Goal: Task Accomplishment & Management: Manage account settings

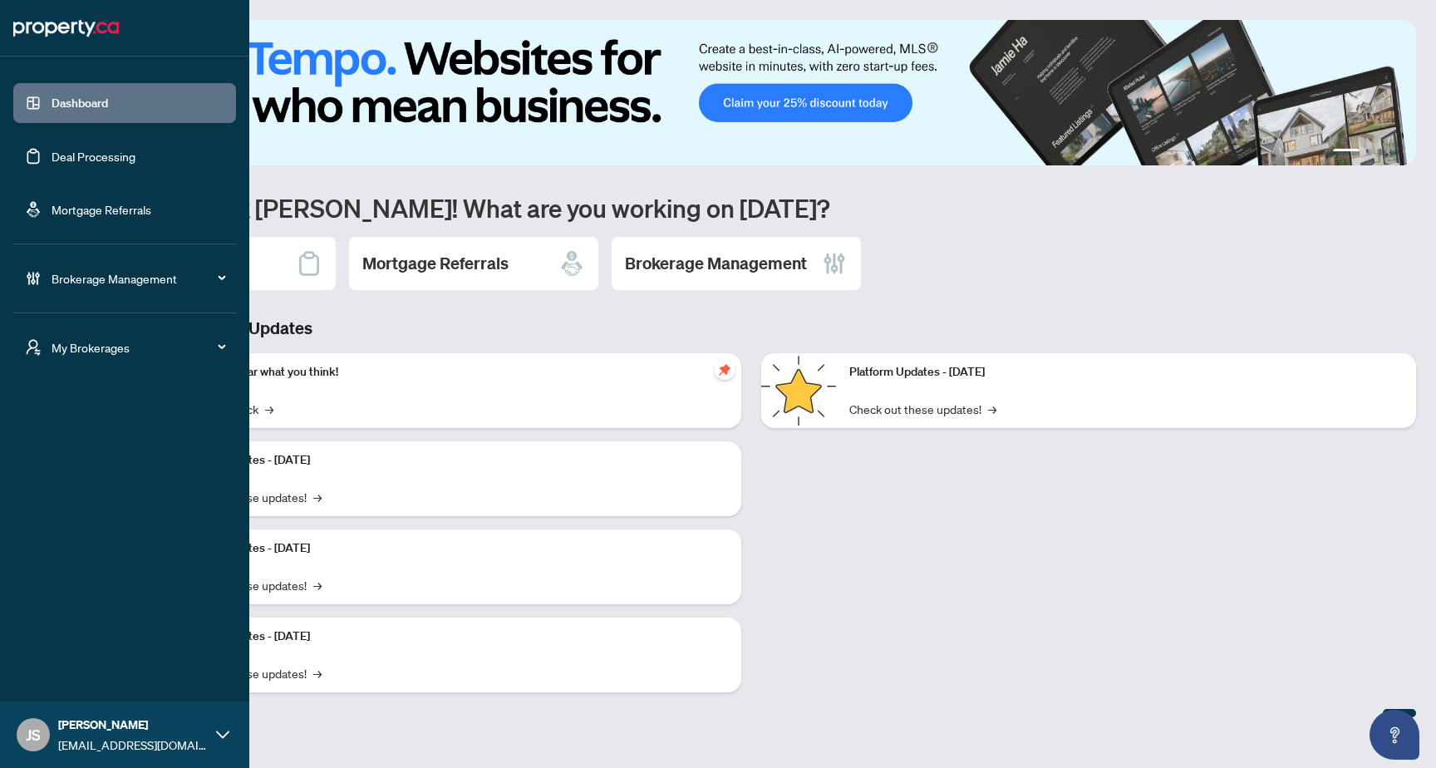
click at [142, 285] on span "Brokerage Management" at bounding box center [138, 278] width 173 height 18
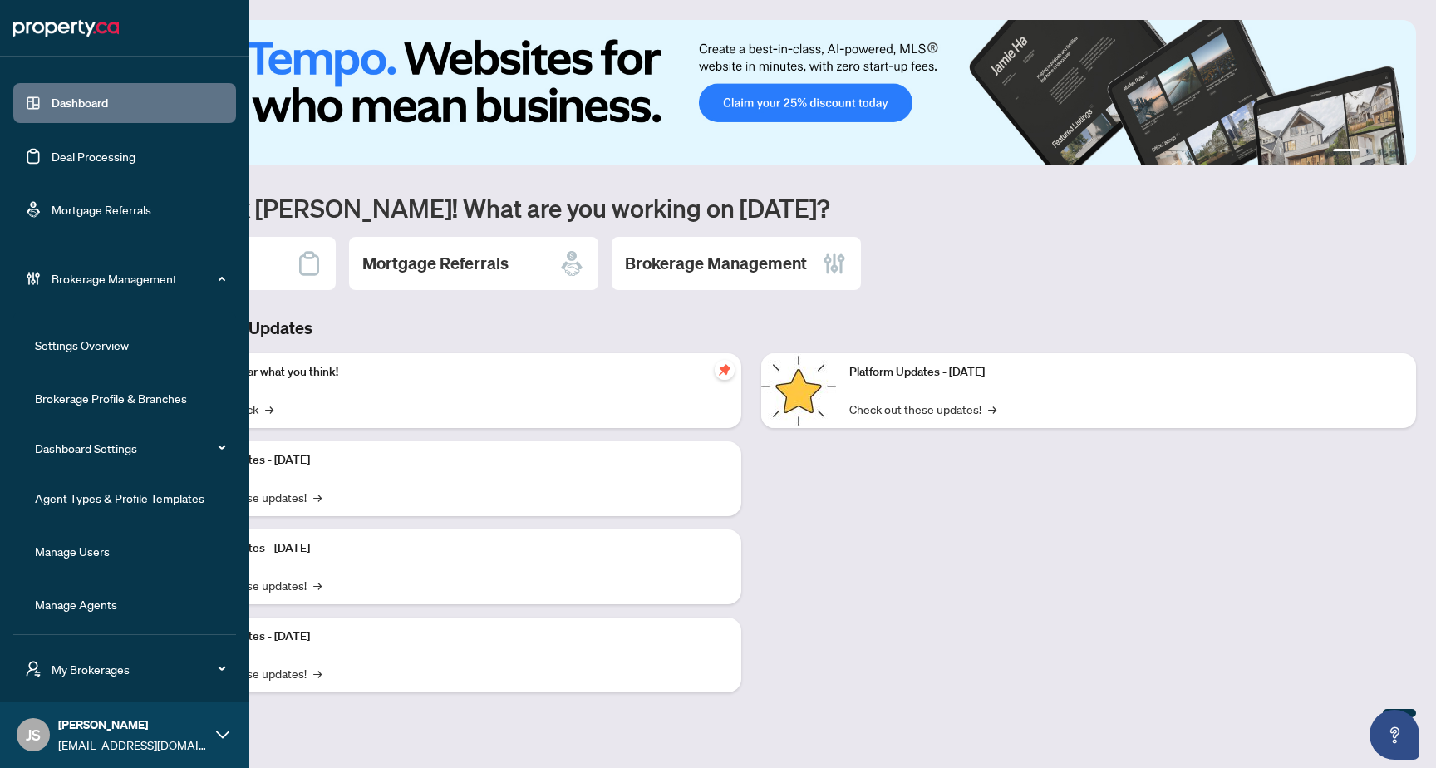
scroll to position [4, 0]
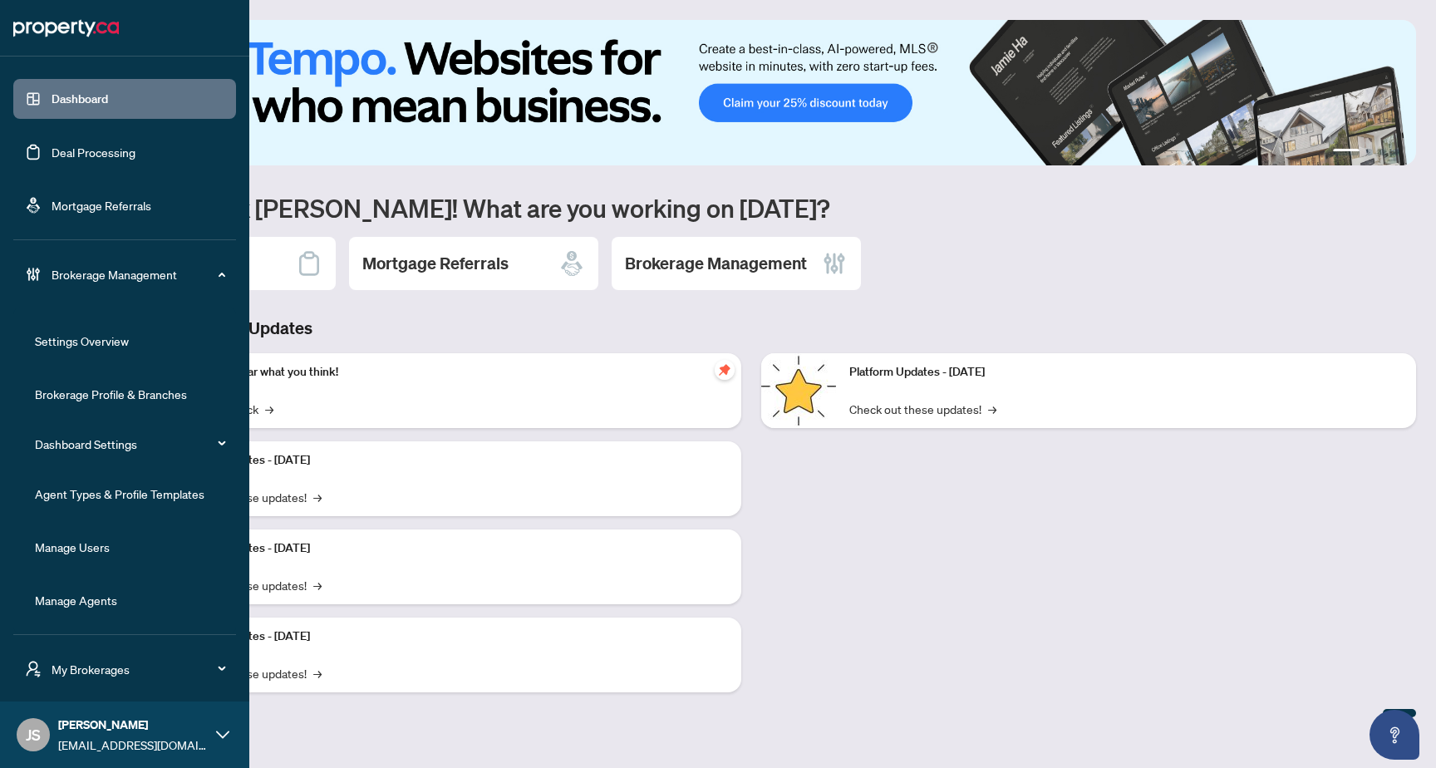
click at [106, 607] on link "Manage Agents" at bounding box center [76, 599] width 82 height 15
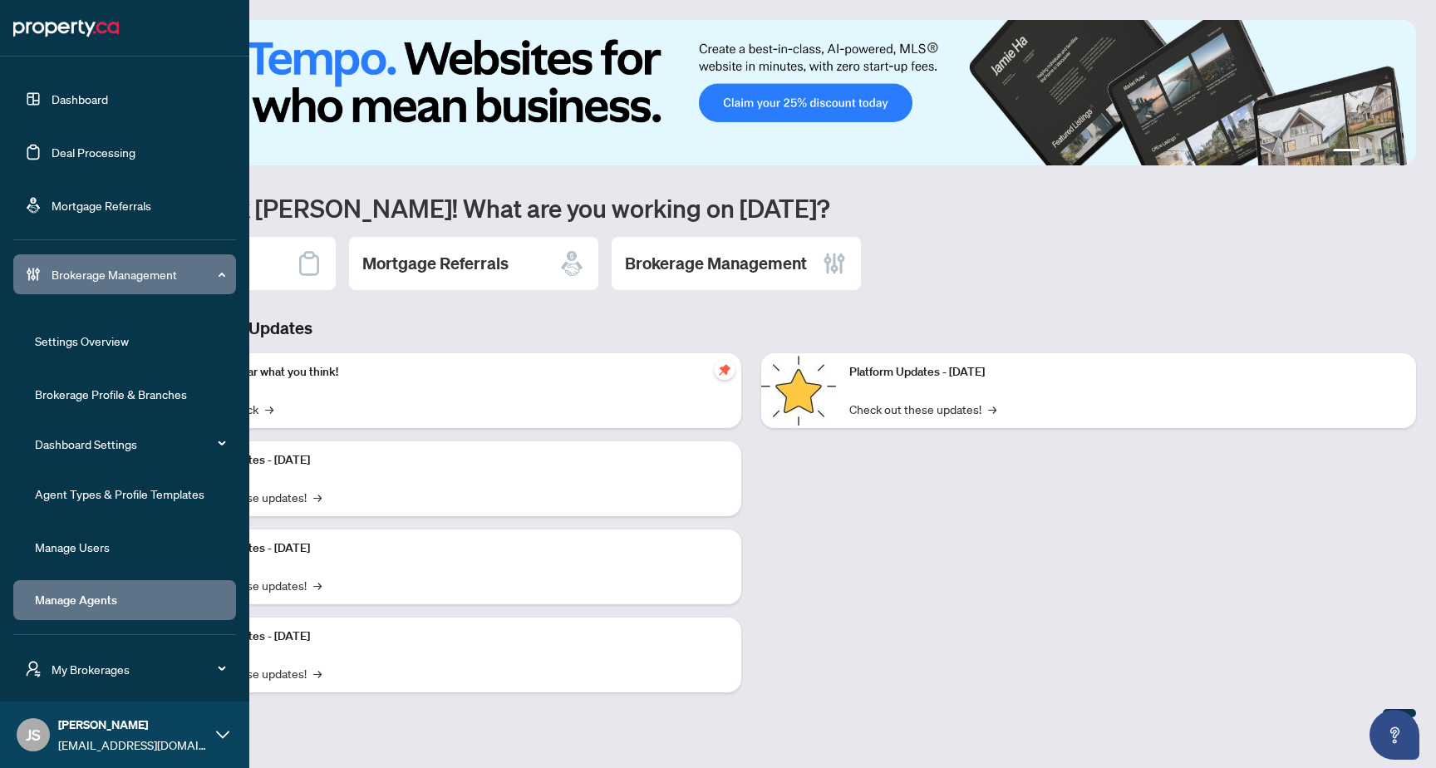
scroll to position [0, 0]
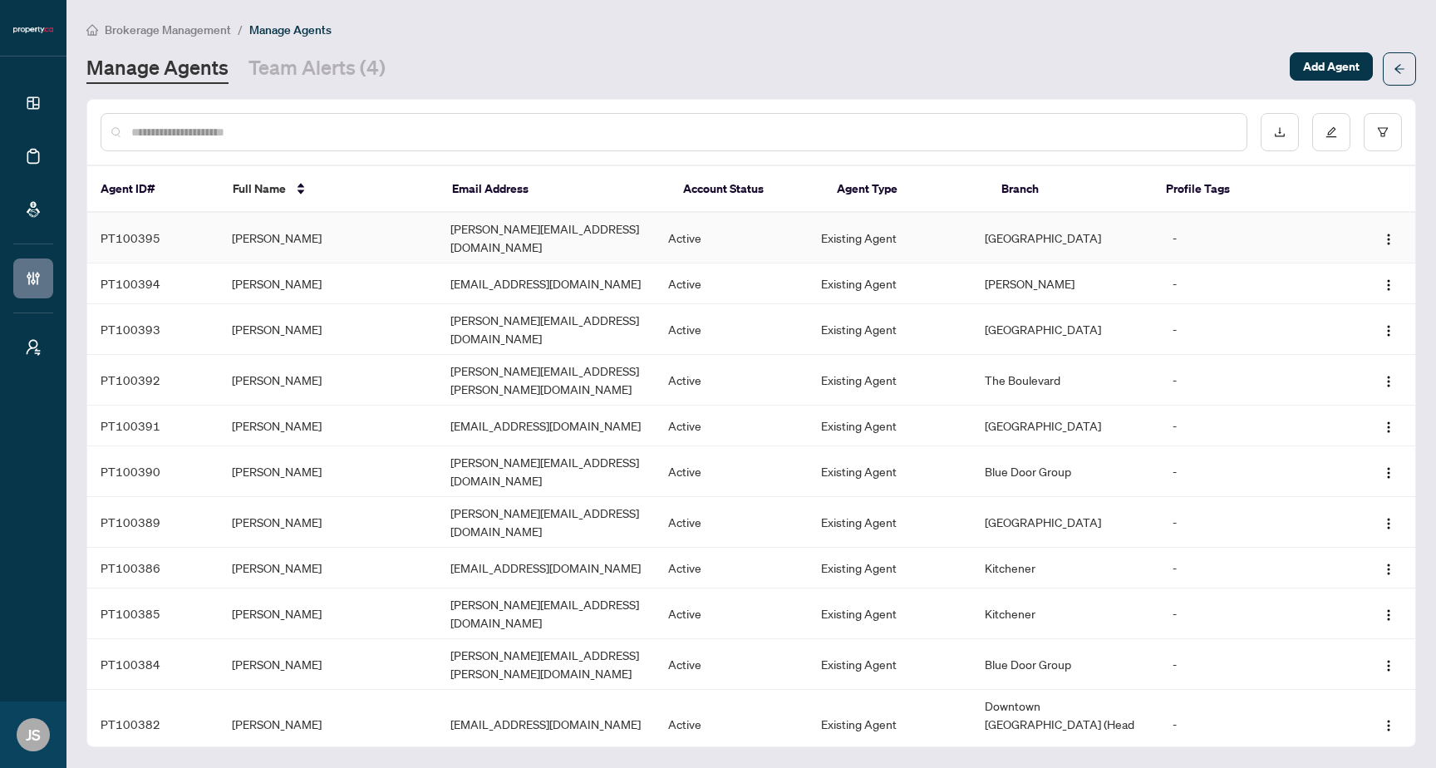
click at [513, 233] on td "chakresh.k@property.ca" at bounding box center [546, 238] width 219 height 51
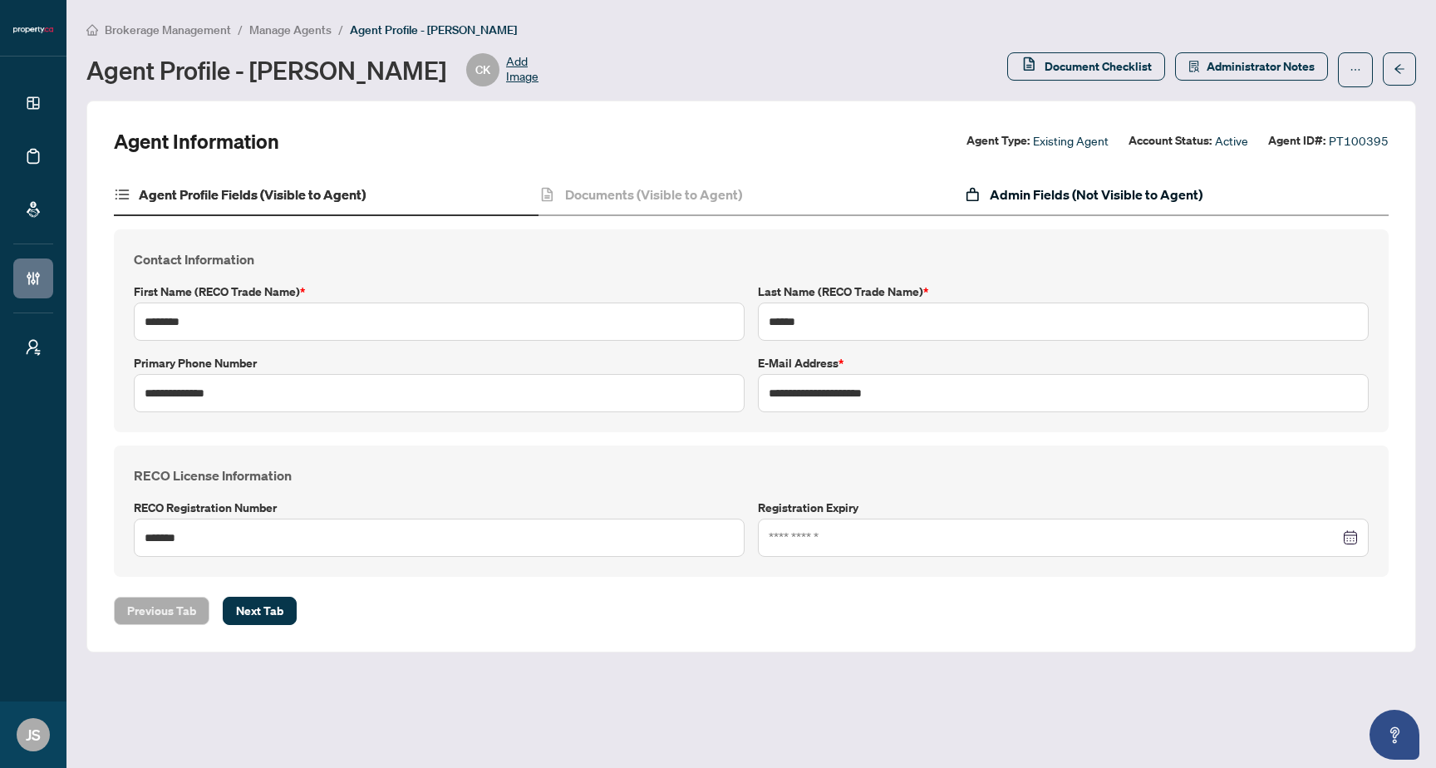
click at [1080, 193] on h4 "Admin Fields (Not Visible to Agent)" at bounding box center [1096, 194] width 213 height 20
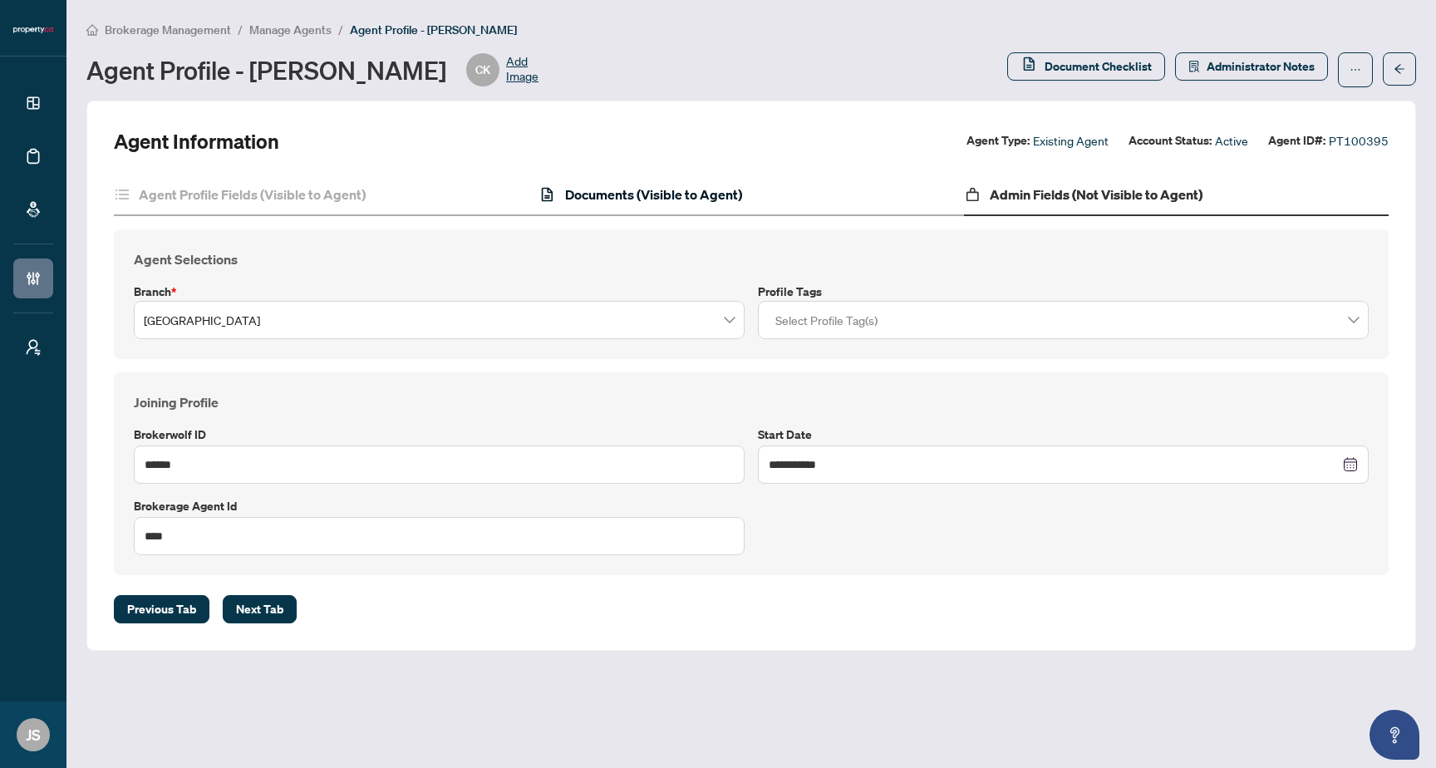
click at [661, 193] on h4 "Documents (Visible to Agent)" at bounding box center [653, 194] width 177 height 20
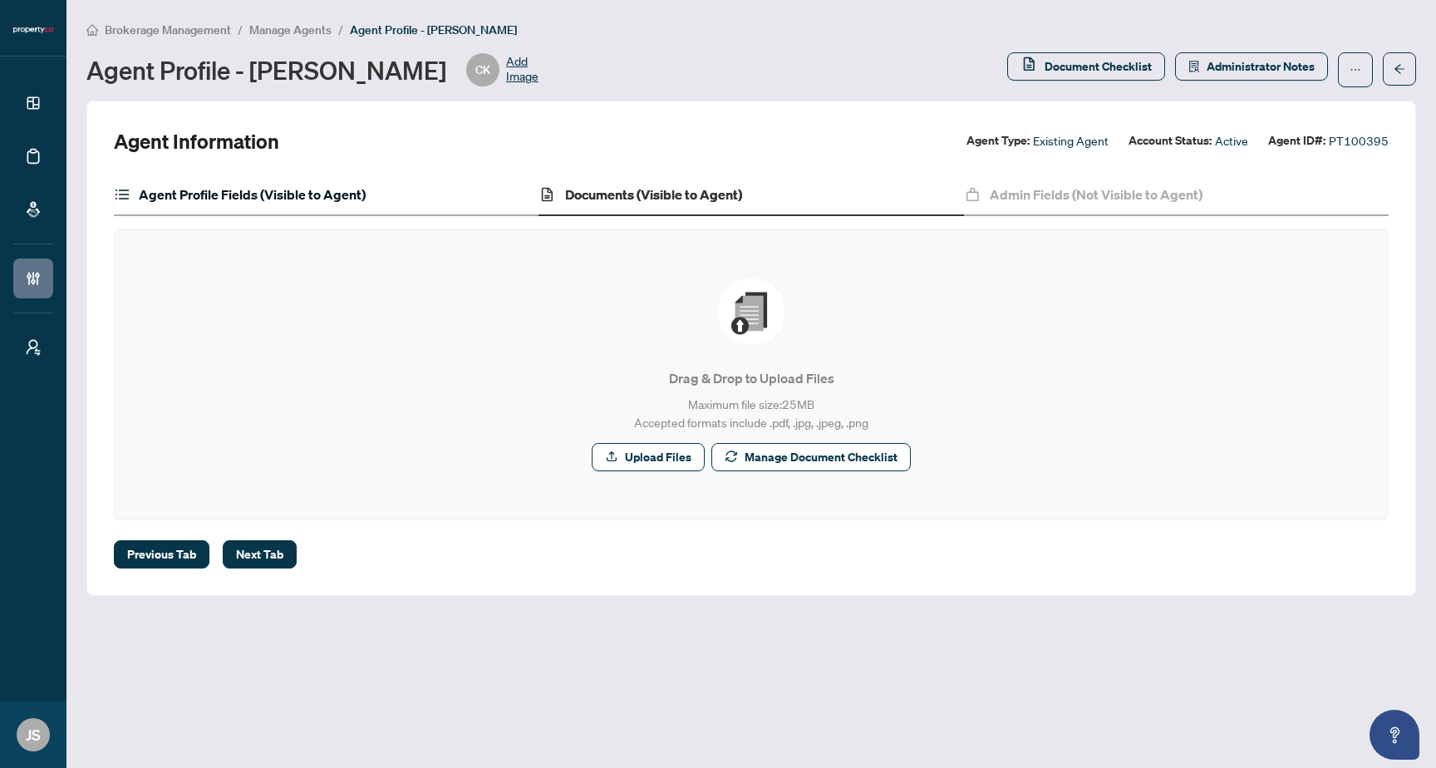
click at [294, 200] on h4 "Agent Profile Fields (Visible to Agent)" at bounding box center [252, 194] width 227 height 20
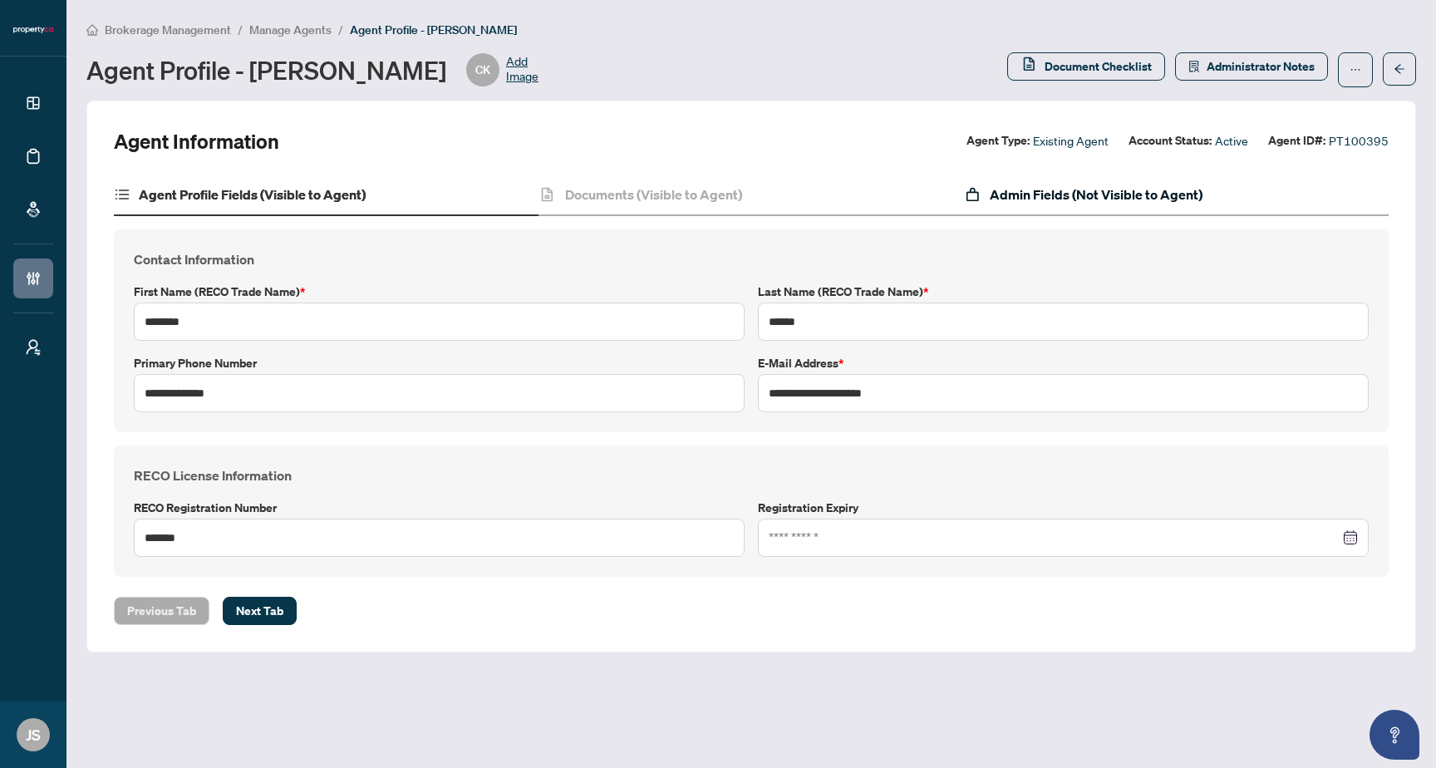
click at [1007, 202] on h4 "Admin Fields (Not Visible to Agent)" at bounding box center [1096, 194] width 213 height 20
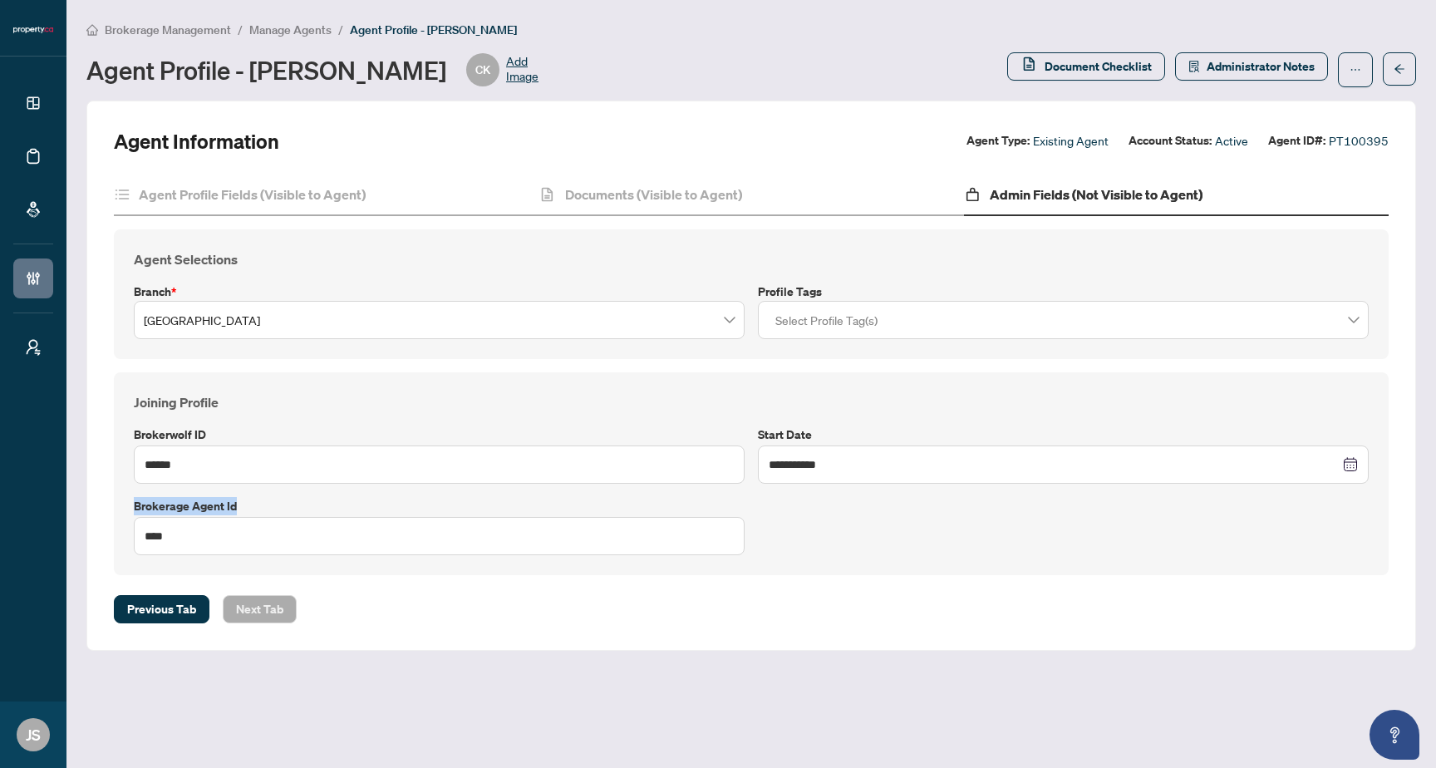
drag, startPoint x: 136, startPoint y: 498, endPoint x: 247, endPoint y: 509, distance: 111.1
click at [247, 509] on label "Brokerage Agent Id" at bounding box center [439, 506] width 611 height 18
copy label "Brokerage Agent Id"
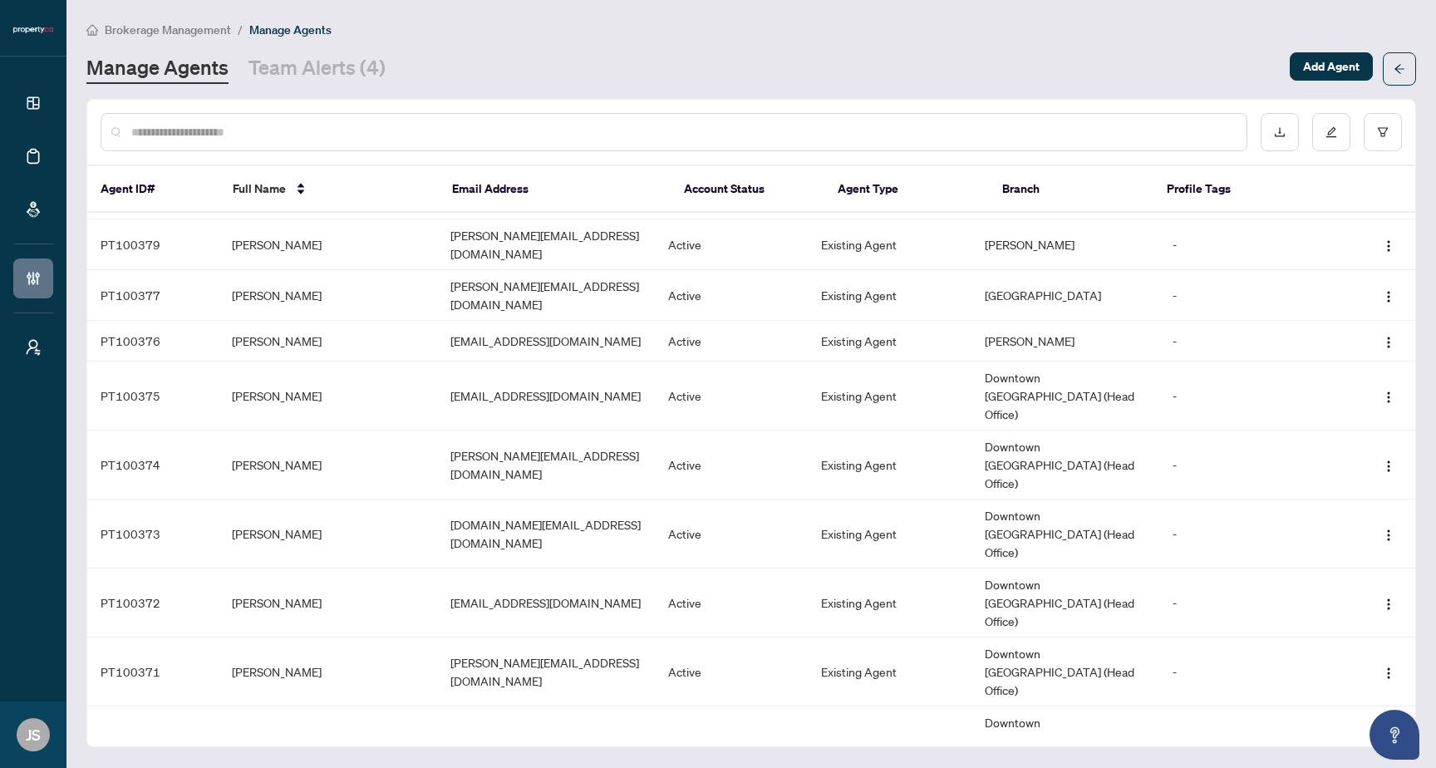
scroll to position [1355, 0]
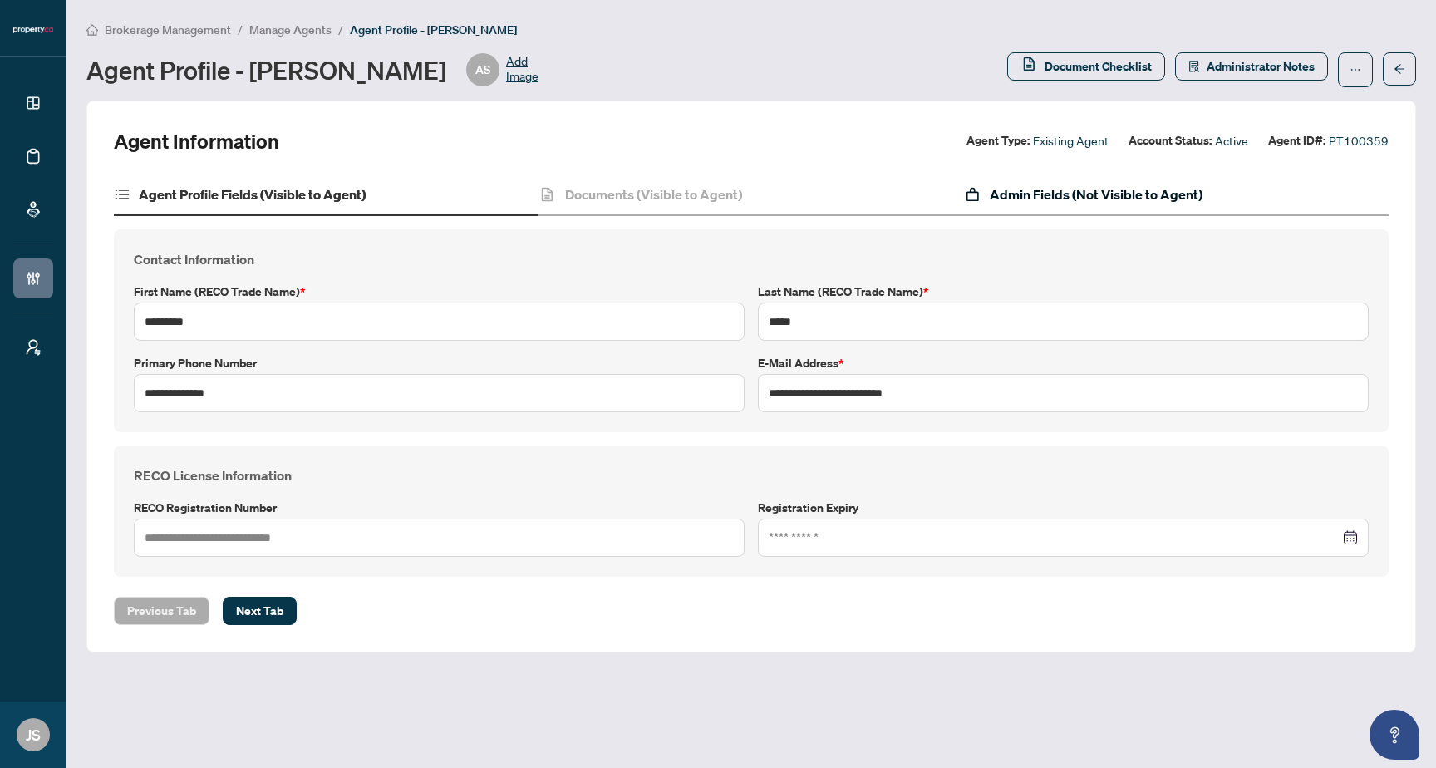
click at [1074, 200] on h4 "Admin Fields (Not Visible to Agent)" at bounding box center [1096, 194] width 213 height 20
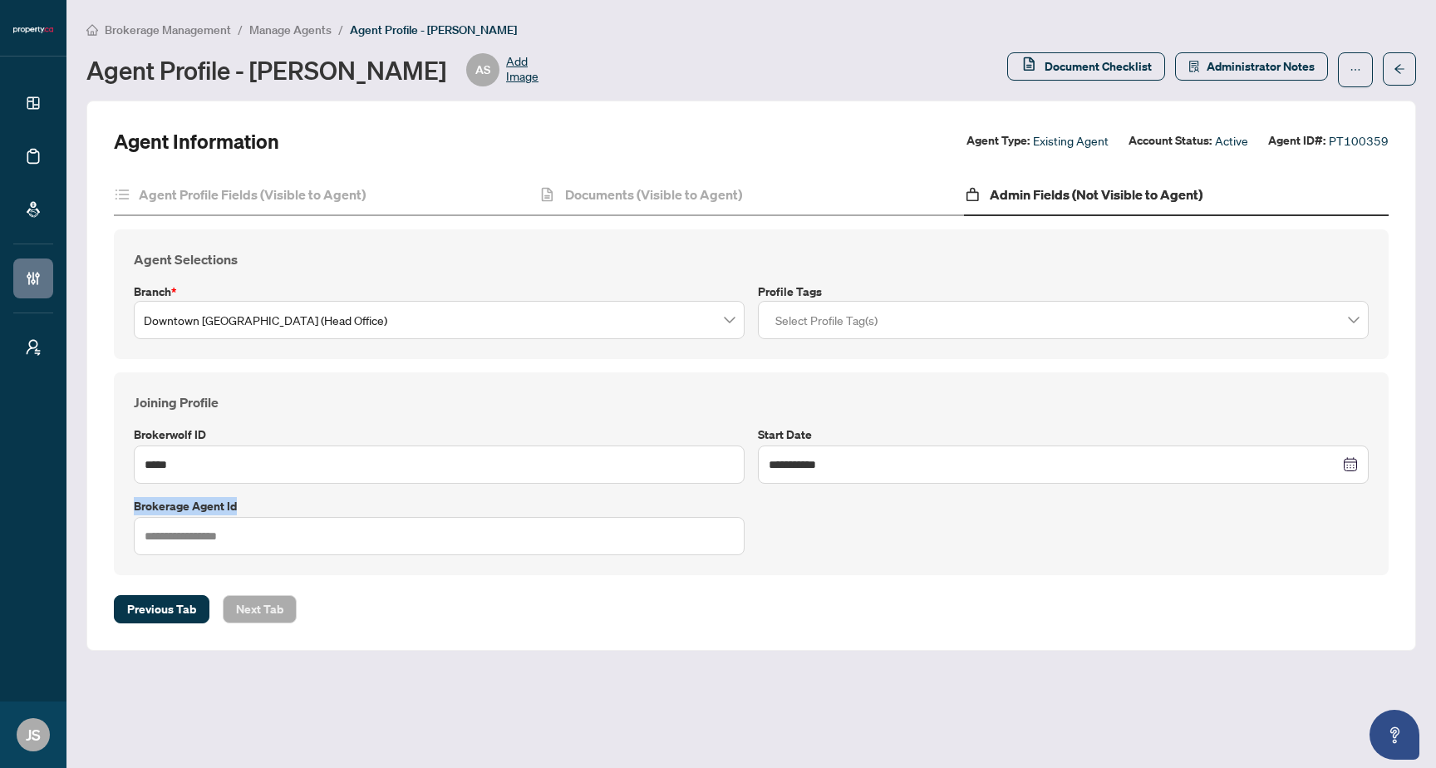
drag, startPoint x: 131, startPoint y: 505, endPoint x: 243, endPoint y: 509, distance: 111.4
click at [243, 509] on div "Brokerage Agent Id" at bounding box center [439, 526] width 624 height 58
copy label "Brokerage Agent Id"
click at [888, 511] on div "**********" at bounding box center [751, 473] width 1248 height 163
click at [298, 184] on h4 "Agent Profile Fields (Visible to Agent)" at bounding box center [252, 194] width 227 height 20
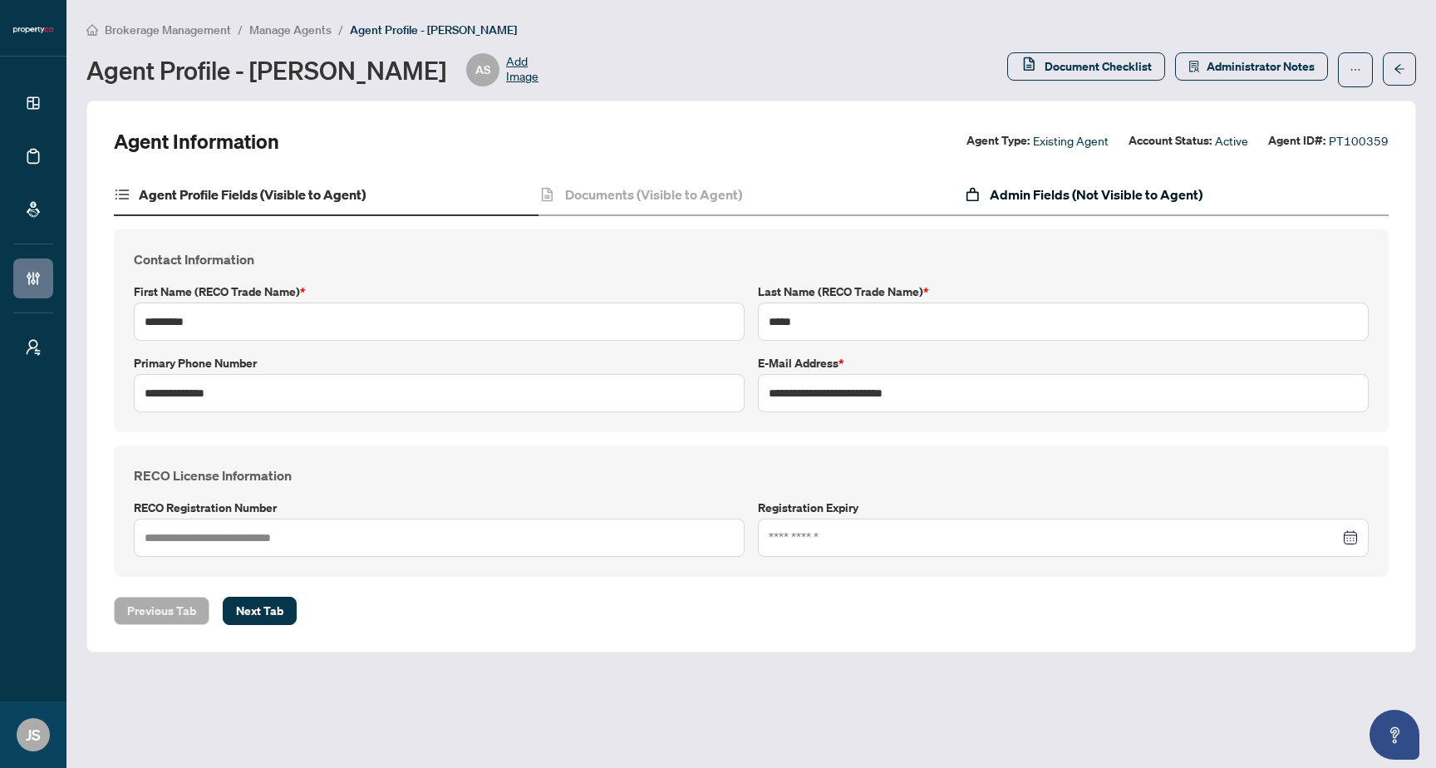
click at [1069, 192] on h4 "Admin Fields (Not Visible to Agent)" at bounding box center [1096, 194] width 213 height 20
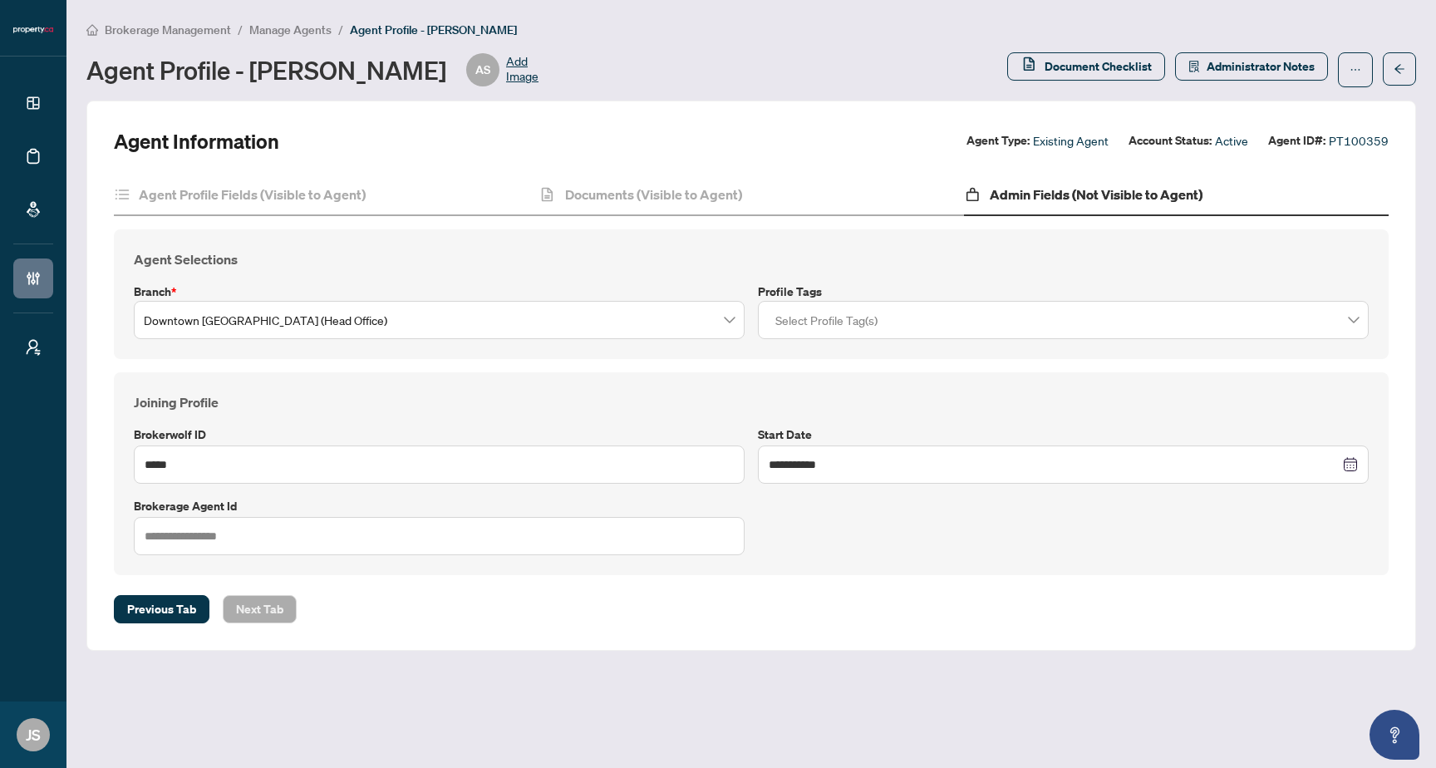
click at [351, 171] on div "**********" at bounding box center [751, 375] width 1275 height 495
click at [347, 180] on div "Agent Profile Fields (Visible to Agent)" at bounding box center [326, 196] width 425 height 42
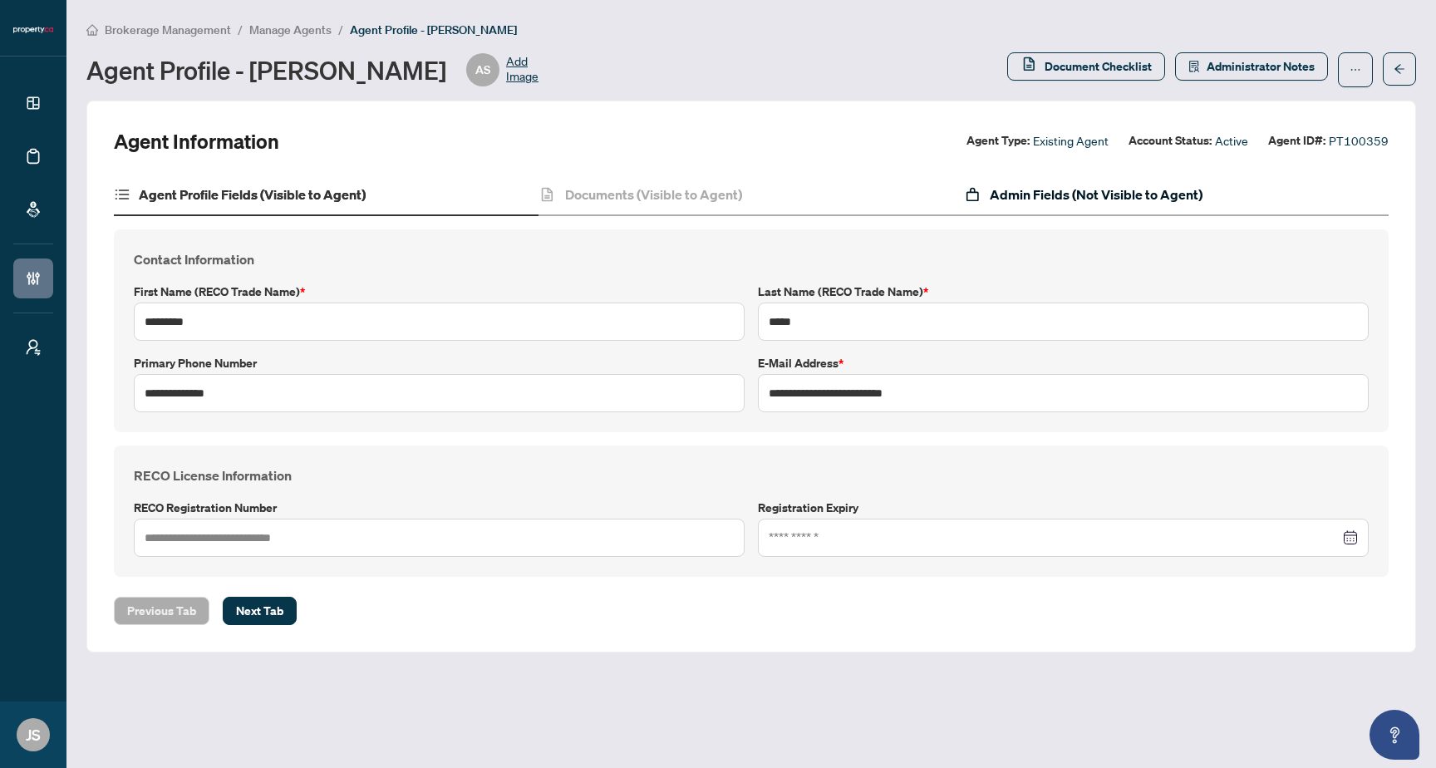
click at [1005, 198] on h4 "Admin Fields (Not Visible to Agent)" at bounding box center [1096, 194] width 213 height 20
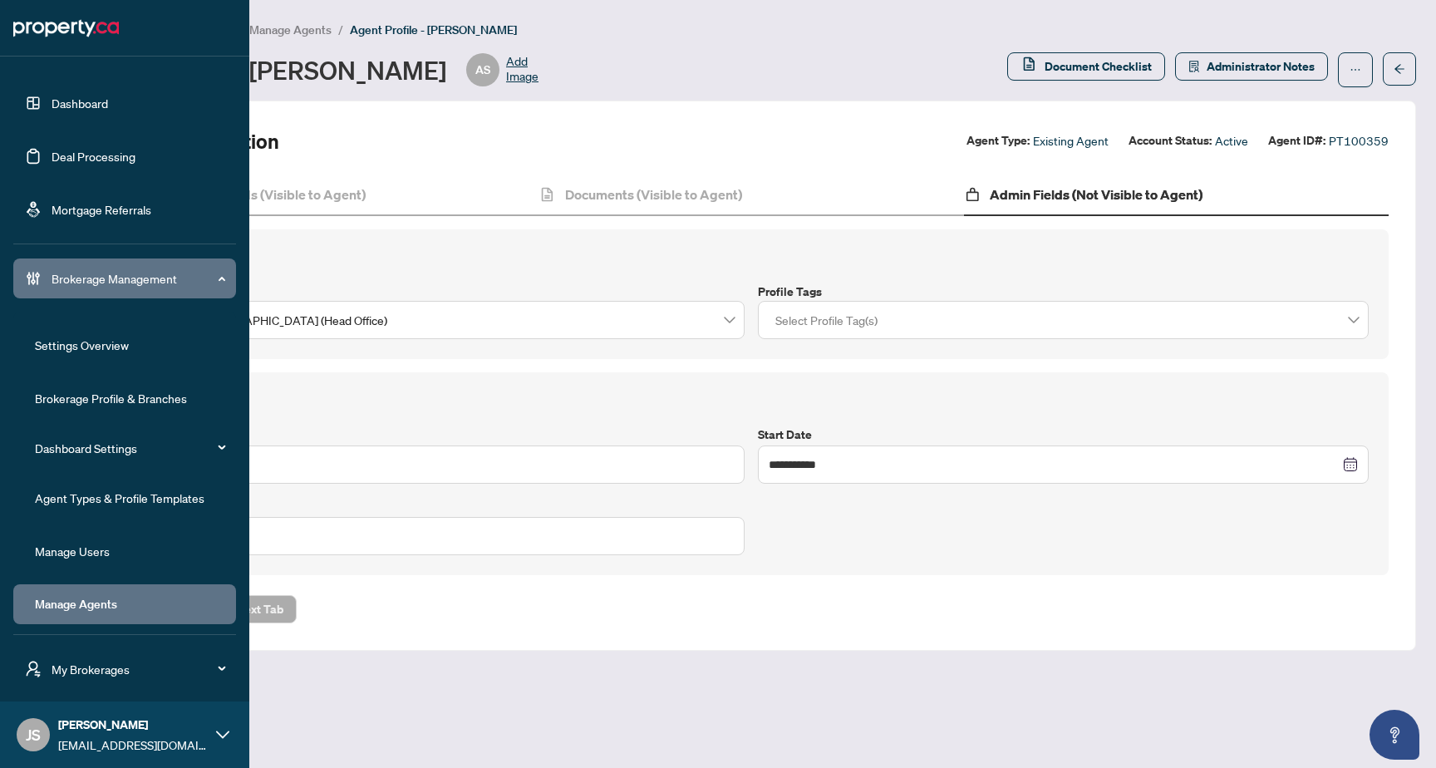
scroll to position [4, 0]
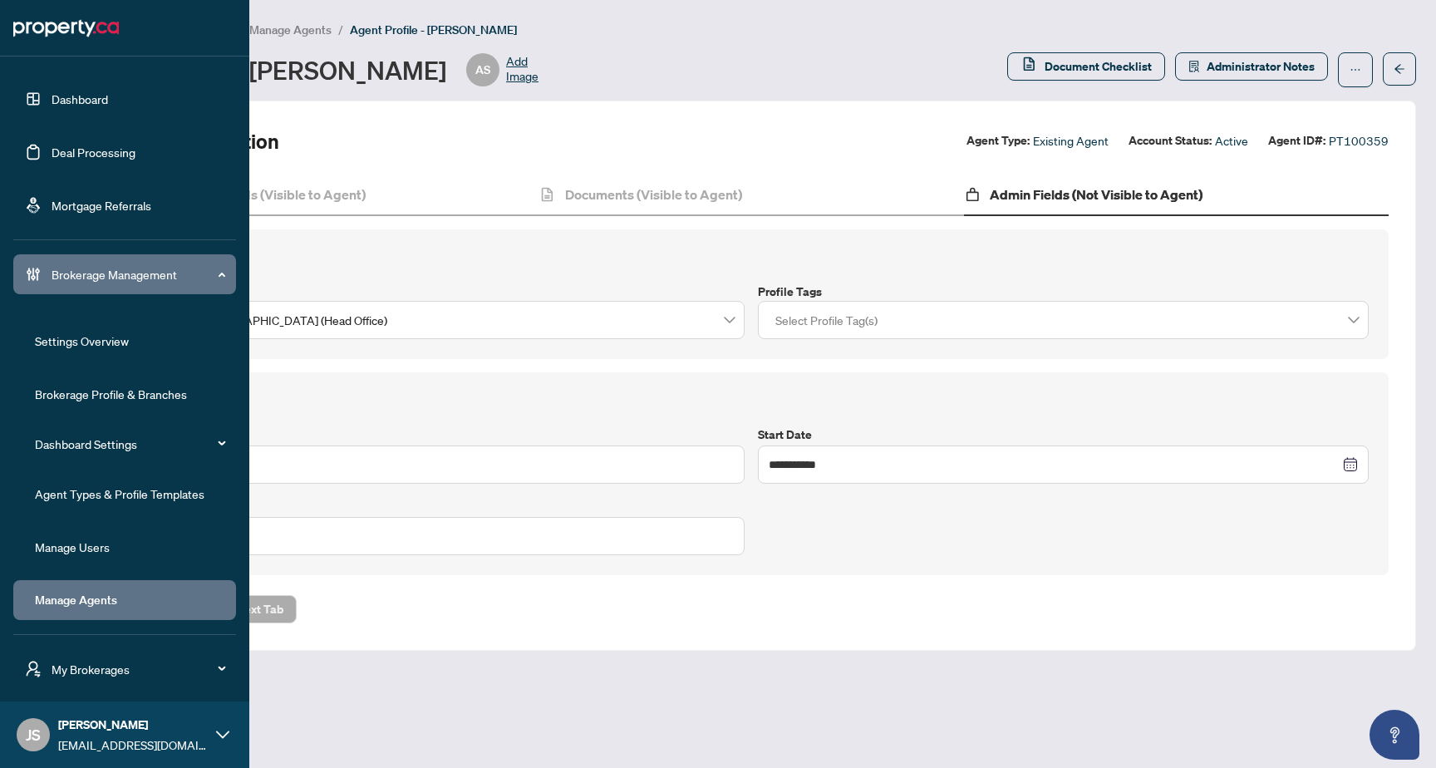
click at [214, 278] on span "Brokerage Management" at bounding box center [138, 274] width 173 height 18
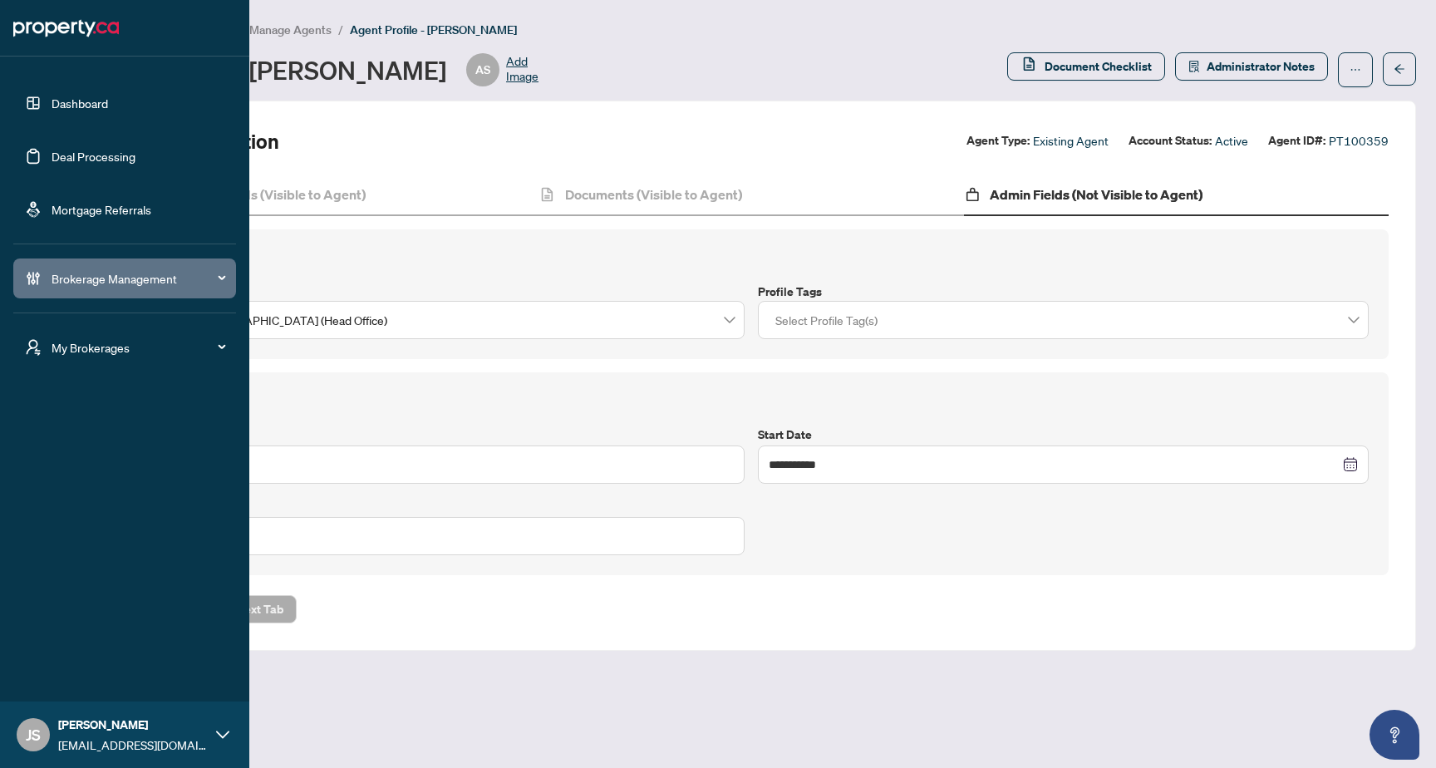
scroll to position [0, 0]
click at [203, 284] on span "Brokerage Management" at bounding box center [138, 278] width 173 height 18
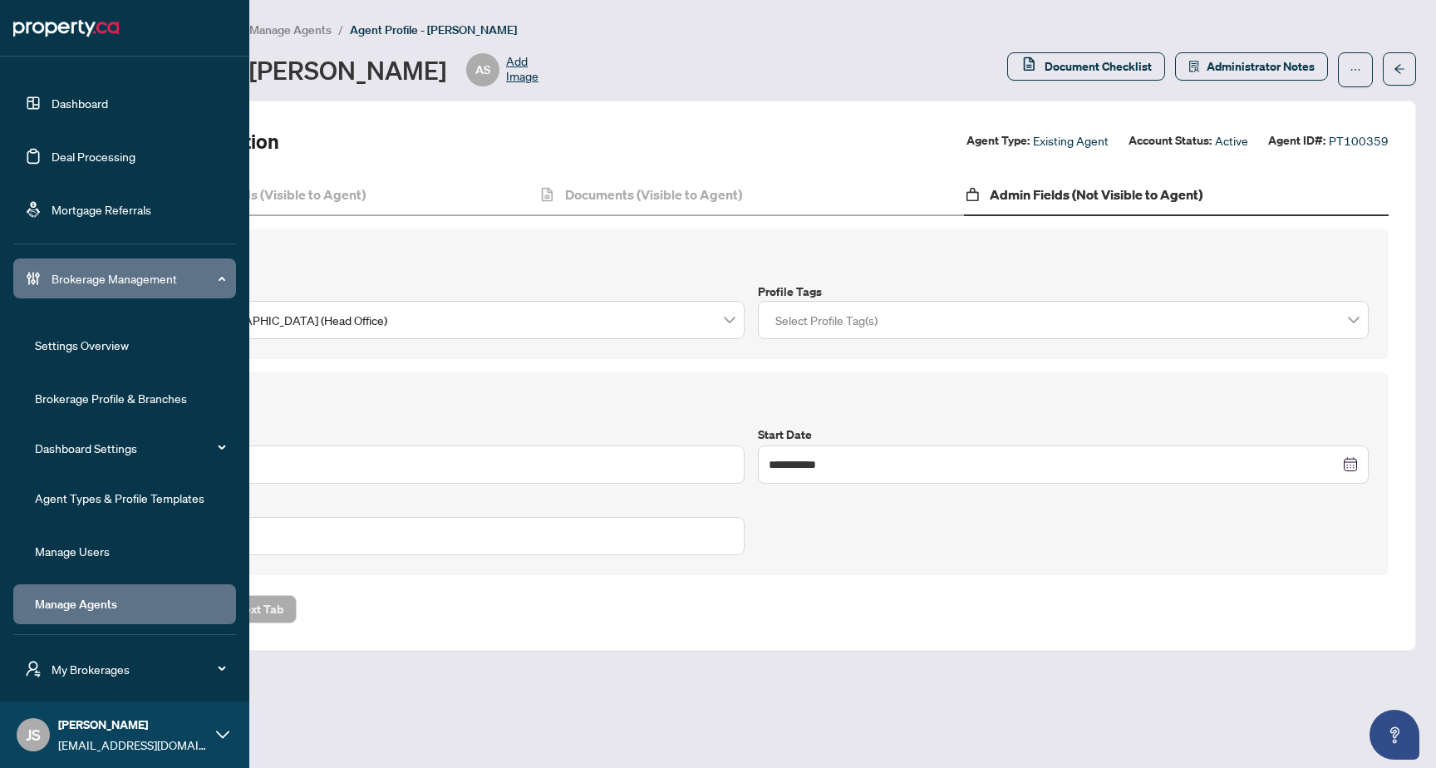
click at [101, 603] on link "Manage Agents" at bounding box center [76, 604] width 82 height 15
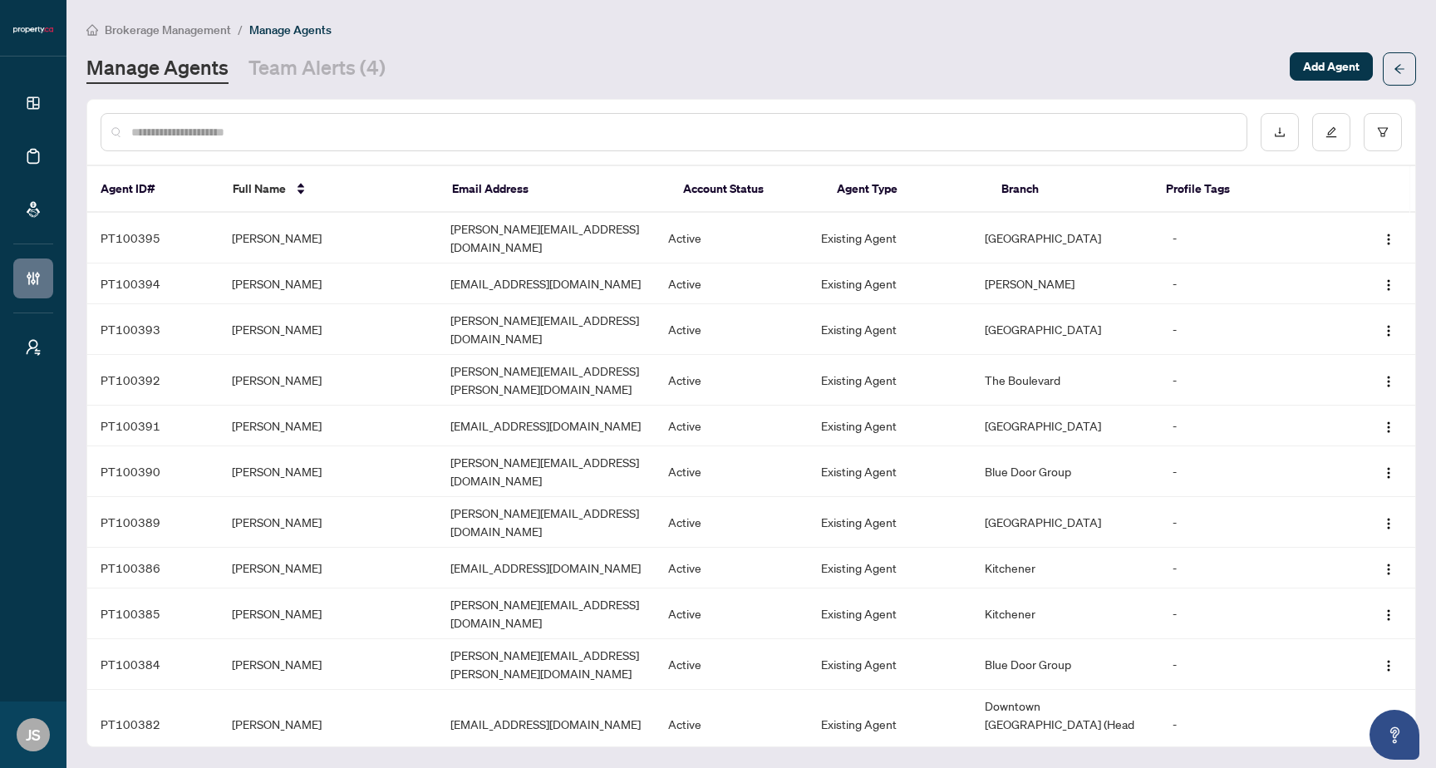
scroll to position [342, 0]
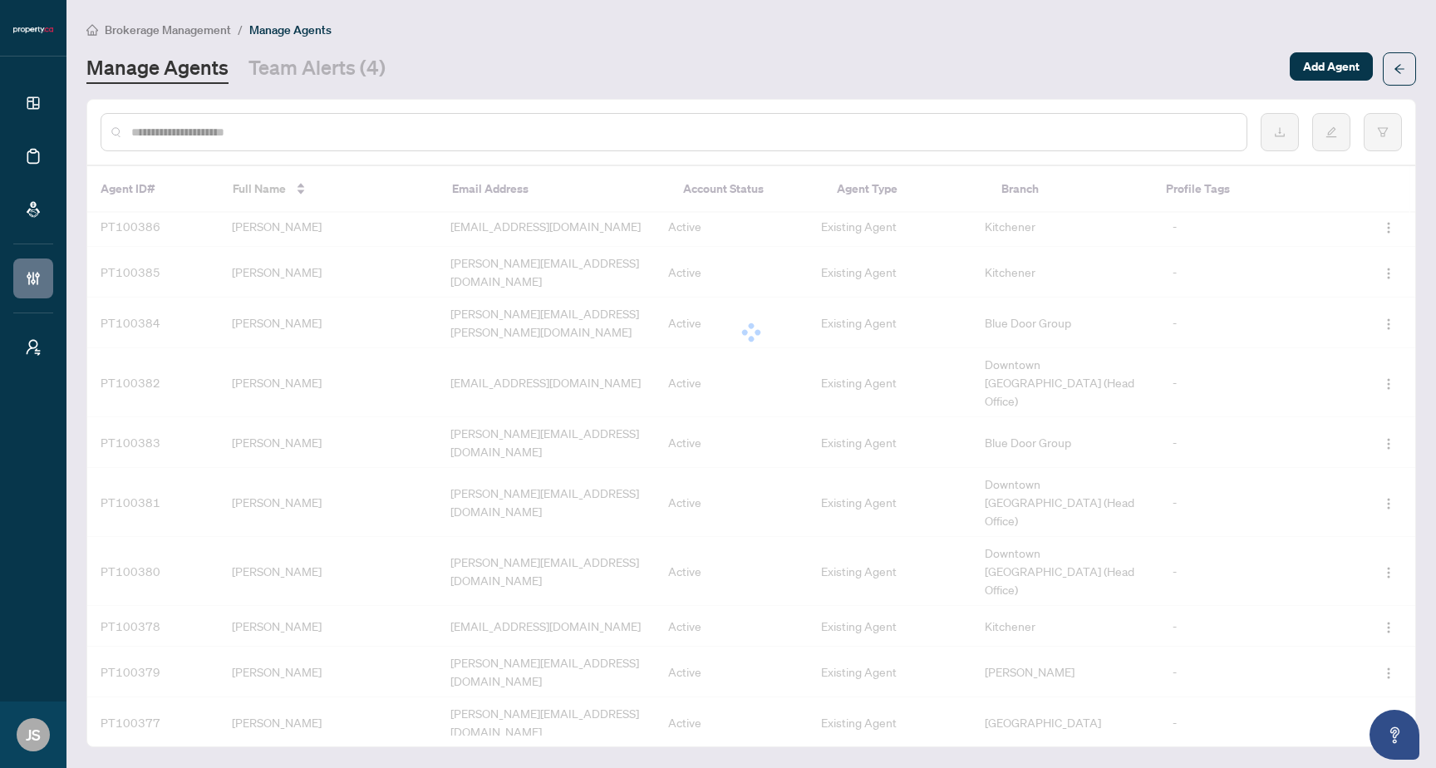
click at [366, 558] on div "Agent ID# Full Name Email Address Account Status Agent Type Branch Profile Tags…" at bounding box center [751, 450] width 1328 height 569
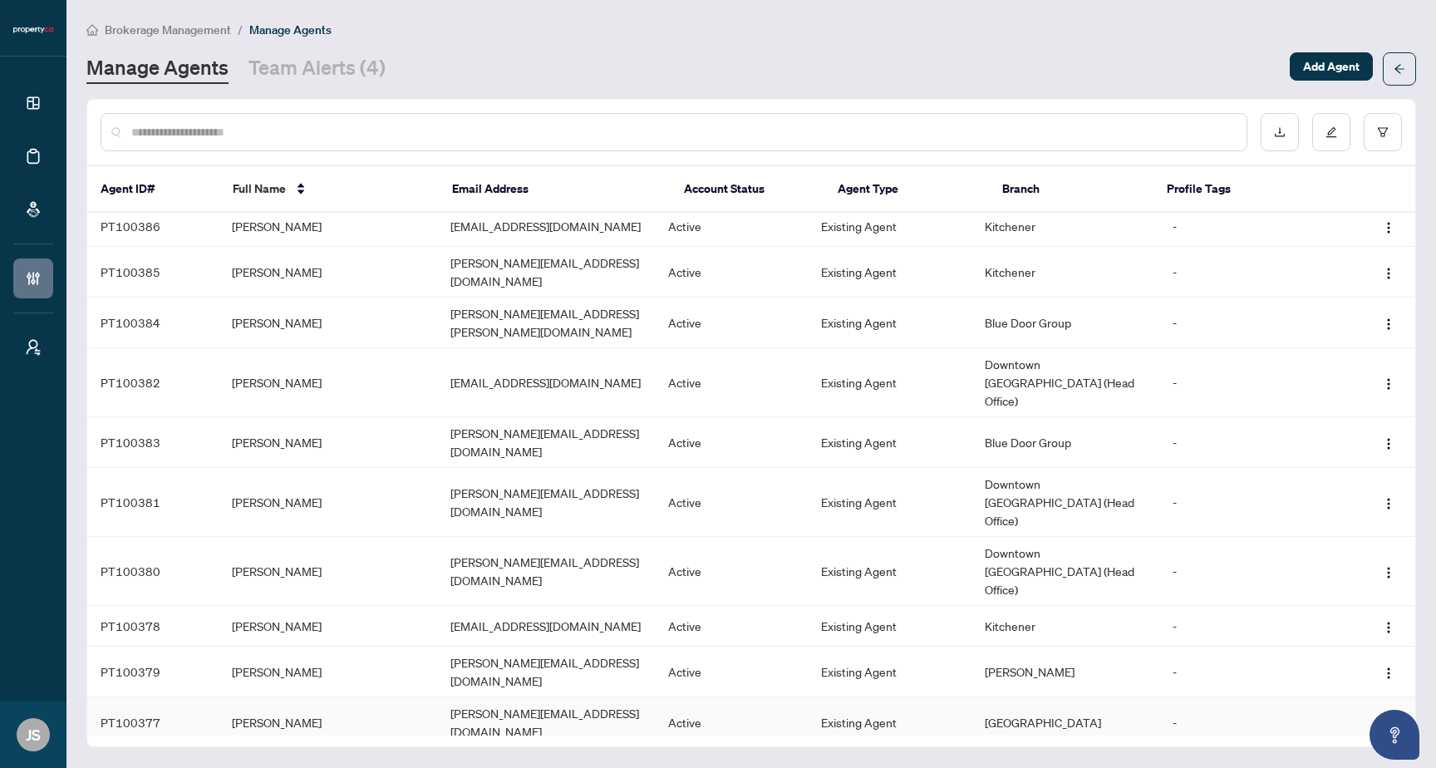
click at [358, 697] on td "Jake Windsor" at bounding box center [328, 722] width 219 height 51
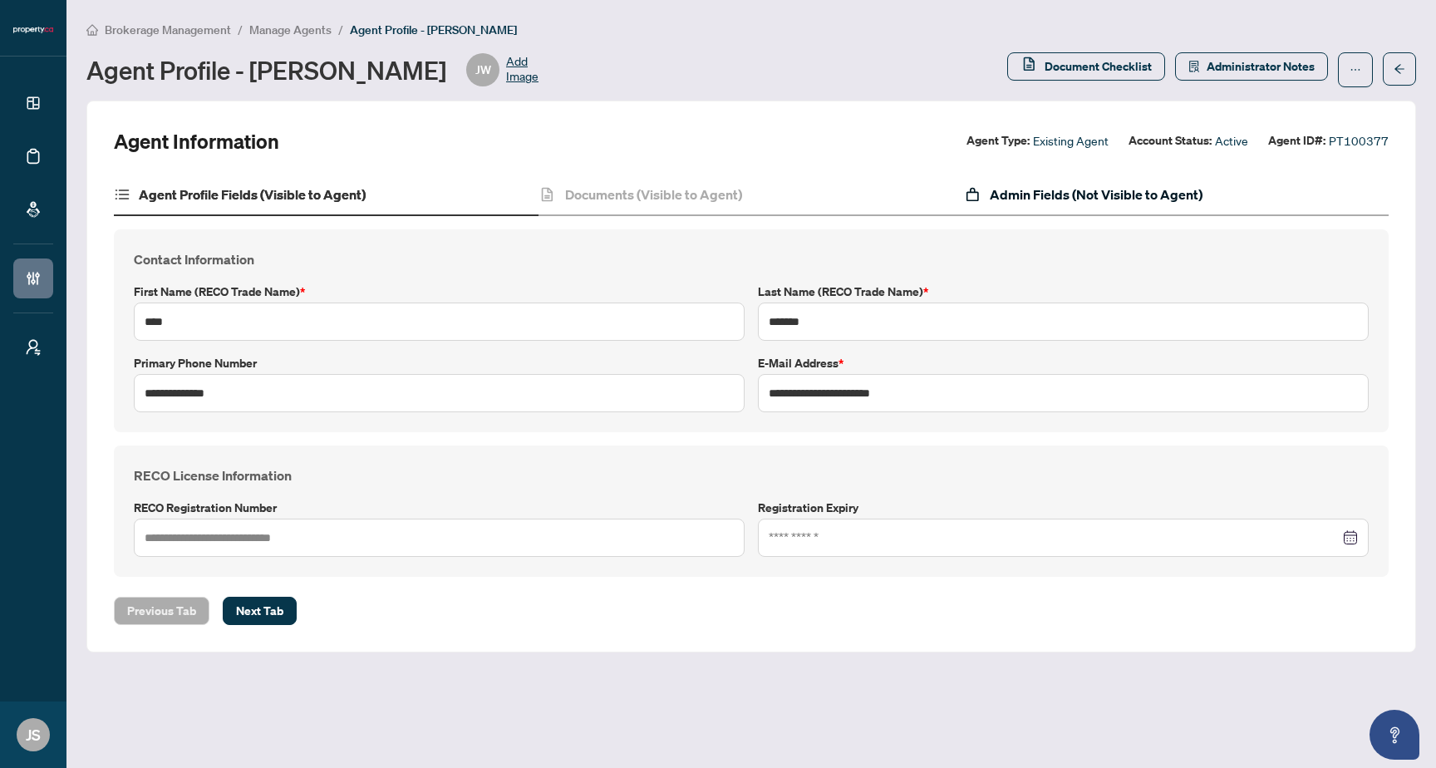
click at [986, 199] on div "Admin Fields (Not Visible to Agent)" at bounding box center [1083, 194] width 238 height 20
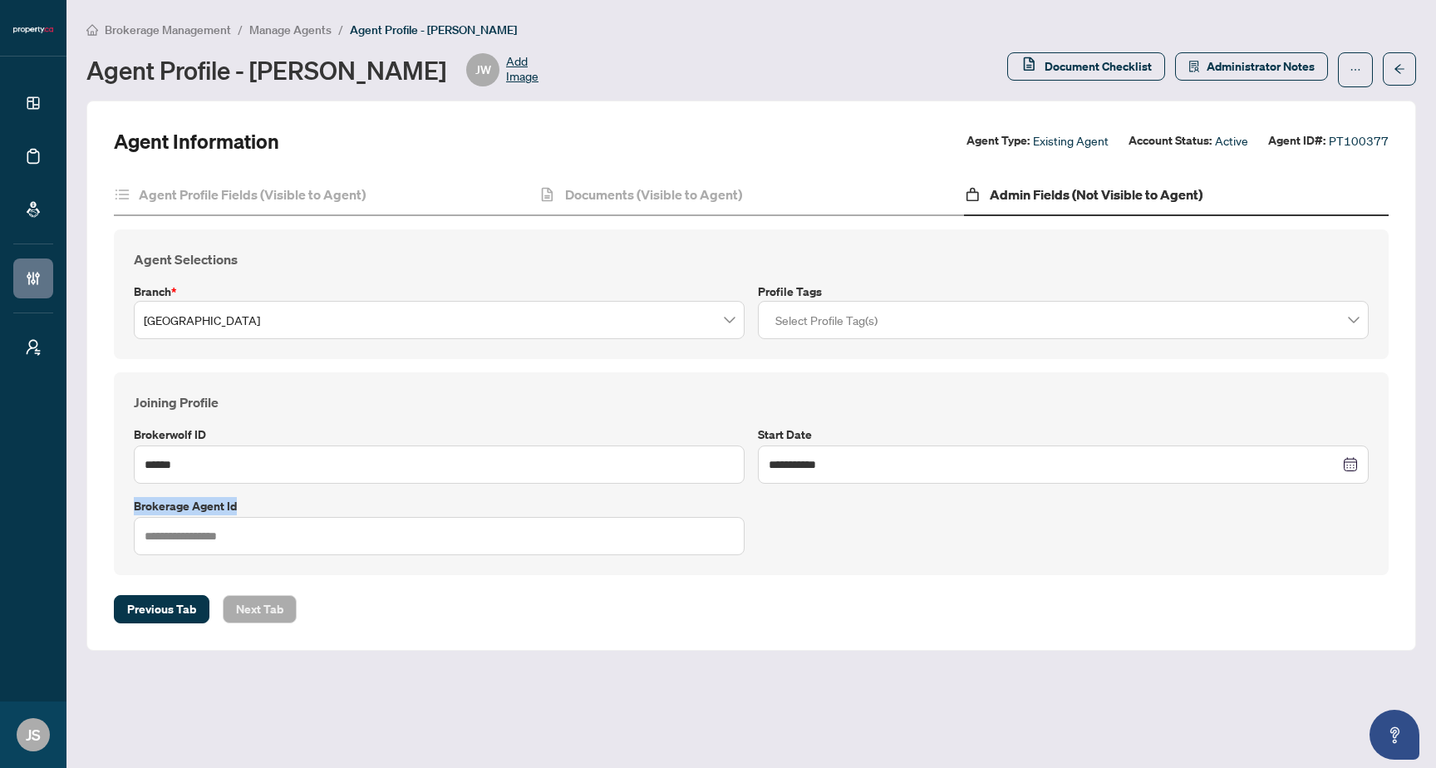
drag, startPoint x: 237, startPoint y: 504, endPoint x: 105, endPoint y: 499, distance: 132.3
click at [97, 498] on div "**********" at bounding box center [751, 376] width 1330 height 550
click at [838, 532] on div "**********" at bounding box center [751, 473] width 1248 height 163
click at [332, 202] on h4 "Agent Profile Fields (Visible to Agent)" at bounding box center [252, 194] width 227 height 20
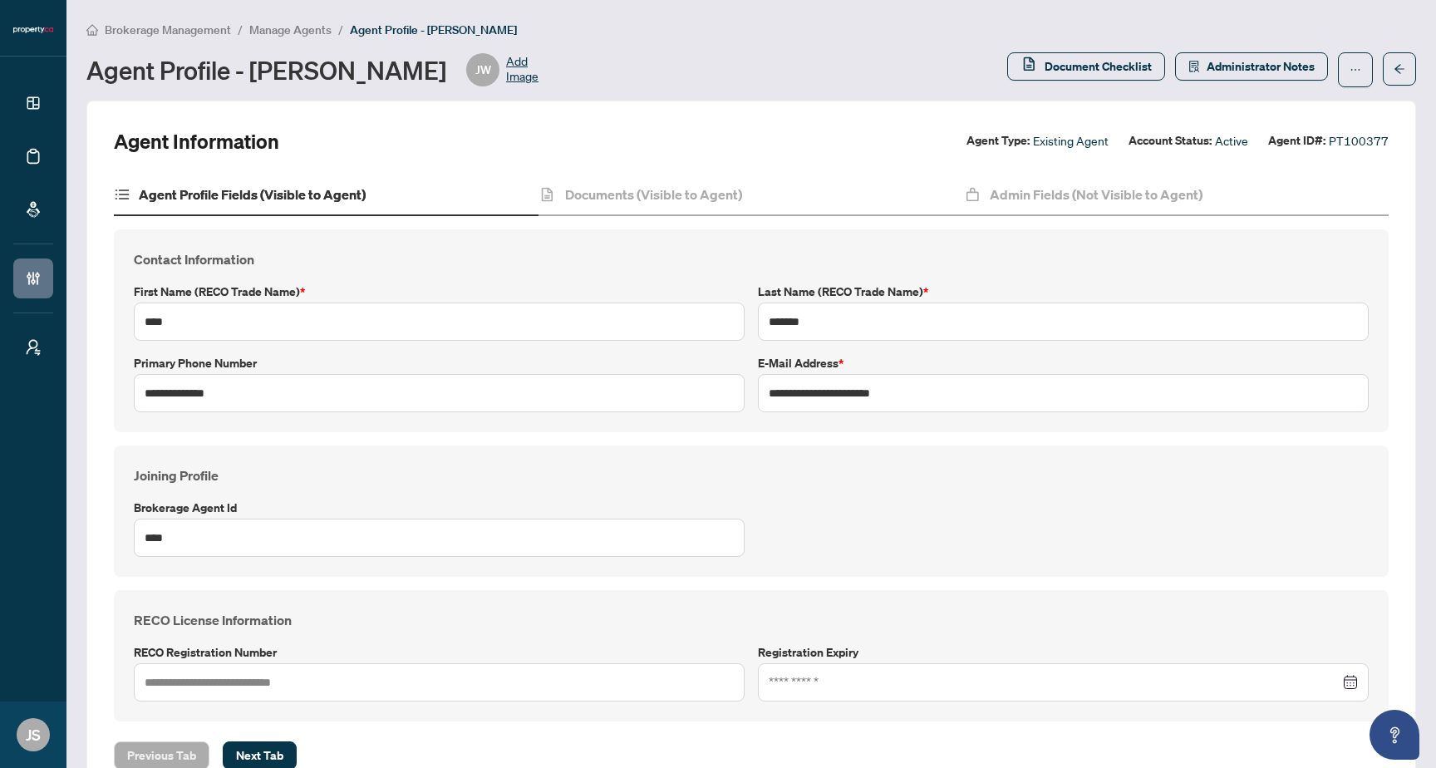
scroll to position [48, 0]
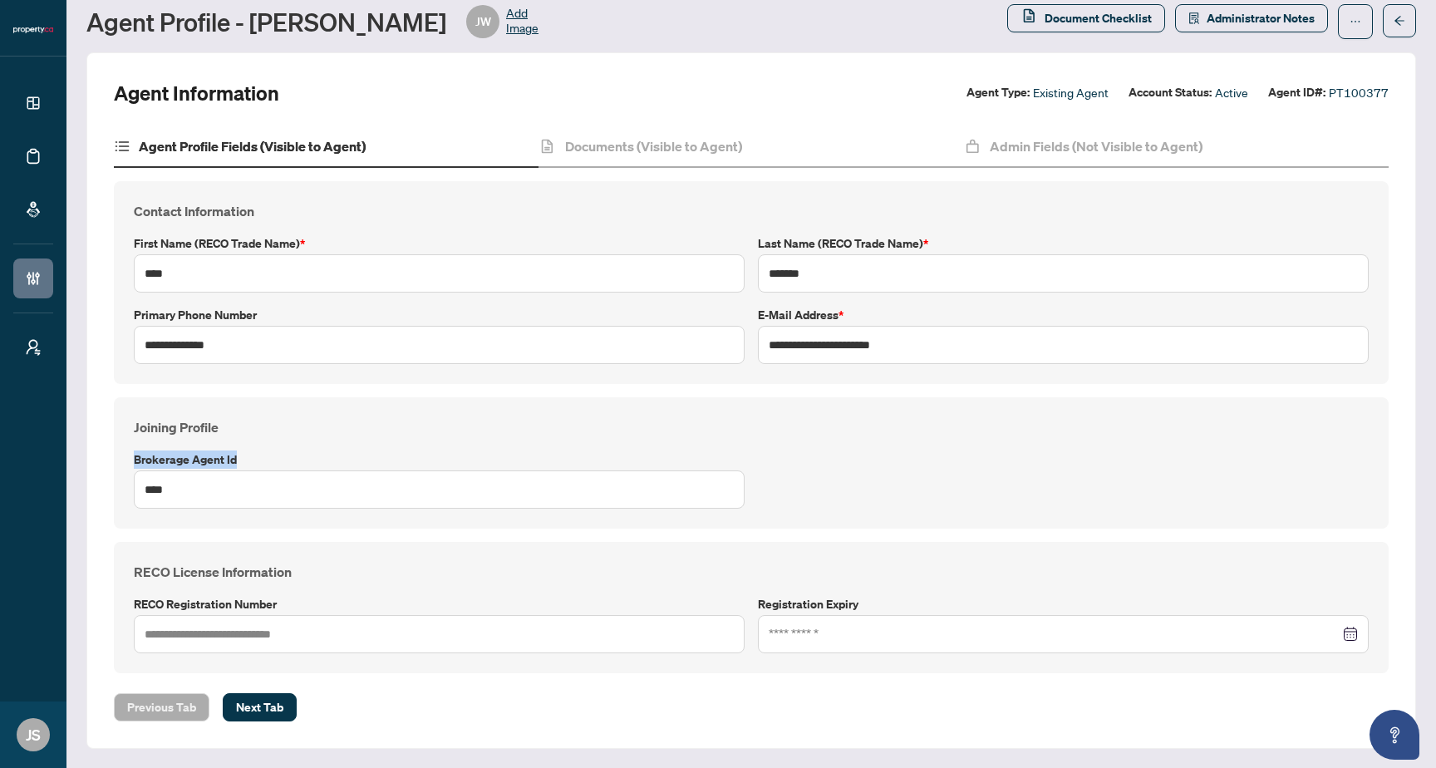
drag, startPoint x: 248, startPoint y: 455, endPoint x: 117, endPoint y: 454, distance: 130.5
click at [117, 454] on div "Joining Profile Brokerage Agent Id ****" at bounding box center [751, 462] width 1275 height 131
click at [1079, 142] on h4 "Admin Fields (Not Visible to Agent)" at bounding box center [1096, 146] width 213 height 20
